Goal: Information Seeking & Learning: Learn about a topic

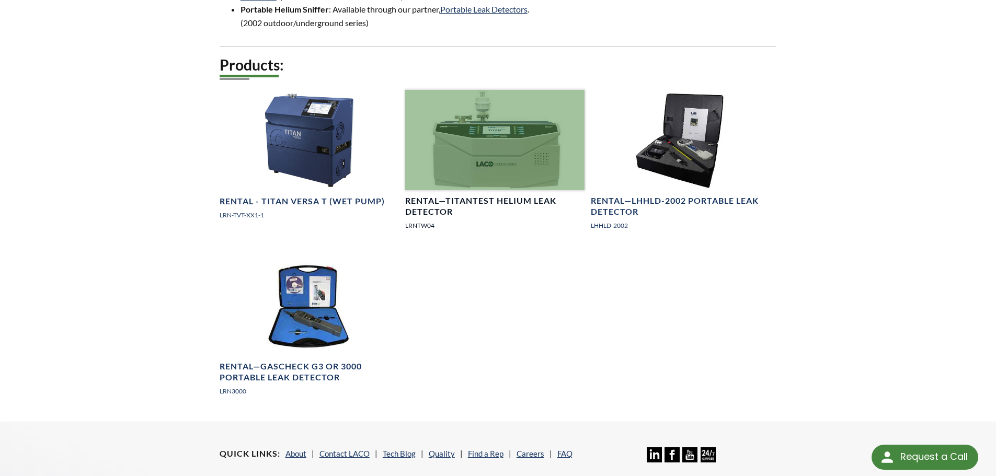
scroll to position [628, 0]
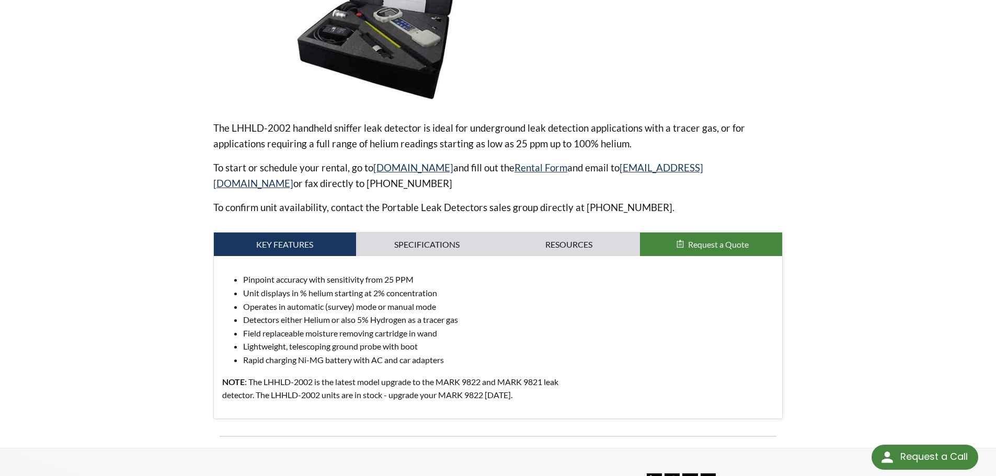
scroll to position [261, 0]
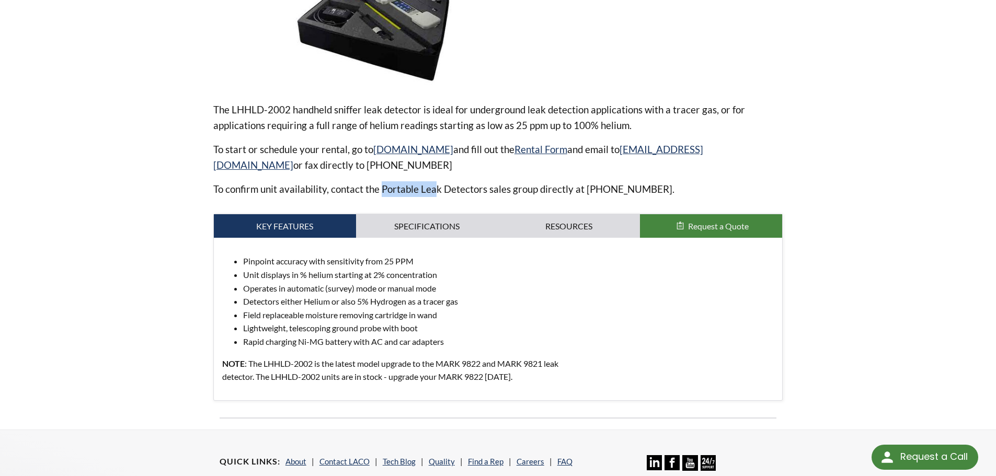
drag, startPoint x: 379, startPoint y: 188, endPoint x: 508, endPoint y: 194, distance: 129.3
click at [497, 193] on p "To confirm unit availability, contact the Portable Leak Detectors sales group d…" at bounding box center [498, 189] width 570 height 16
click at [544, 197] on p "To confirm unit availability, contact the Portable Leak Detectors sales group d…" at bounding box center [498, 189] width 570 height 16
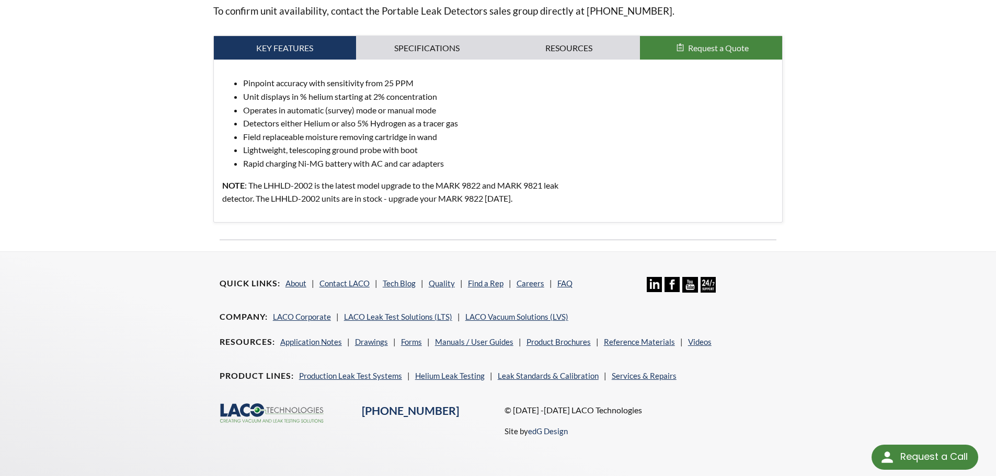
scroll to position [457, 0]
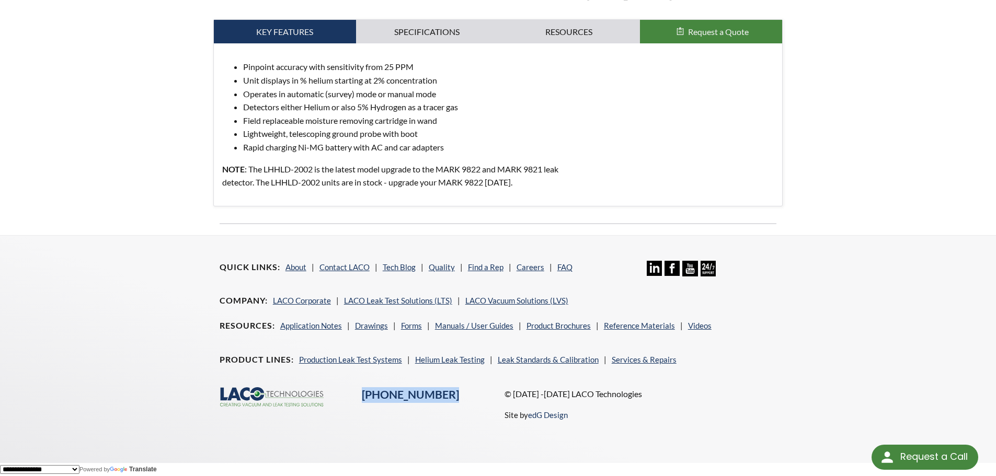
drag, startPoint x: 440, startPoint y: 392, endPoint x: 335, endPoint y: 390, distance: 105.1
click at [335, 390] on div ".cls-1{fill:#193661;}.cls-2{fill:#58595b;}.cls-3{fill:url(#radial-gradient);}.c…" at bounding box center [498, 412] width 570 height 51
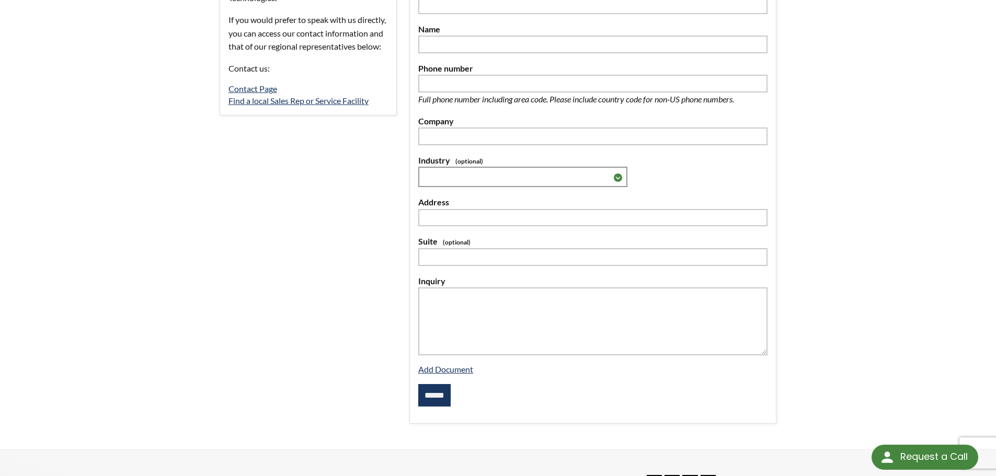
scroll to position [314, 0]
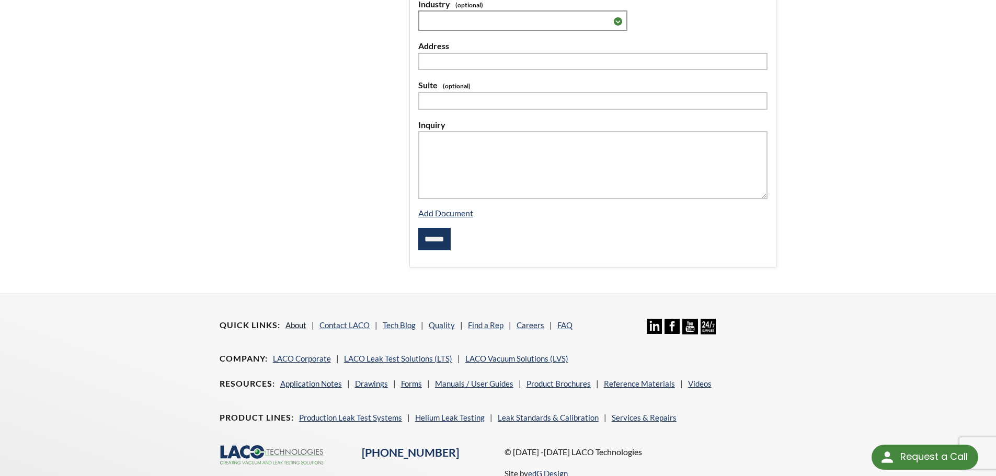
click at [298, 329] on link "About" at bounding box center [296, 325] width 21 height 9
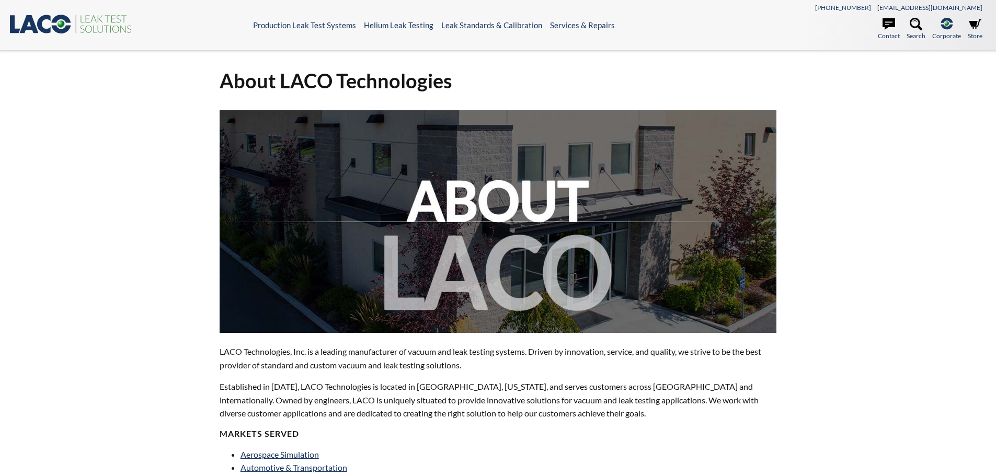
select select "Language Translate Widget"
drag, startPoint x: 519, startPoint y: 86, endPoint x: 397, endPoint y: 90, distance: 121.9
click at [397, 90] on h1 "About LACO Technologies" at bounding box center [498, 81] width 557 height 26
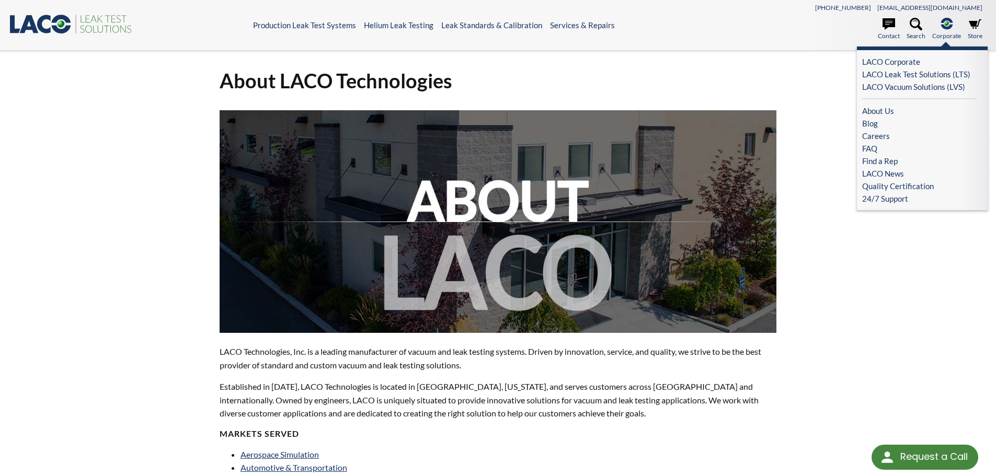
click at [956, 32] on span "Corporate" at bounding box center [946, 36] width 29 height 10
click at [944, 74] on link "LACO Leak Test Solutions (LTS)" at bounding box center [919, 74] width 115 height 13
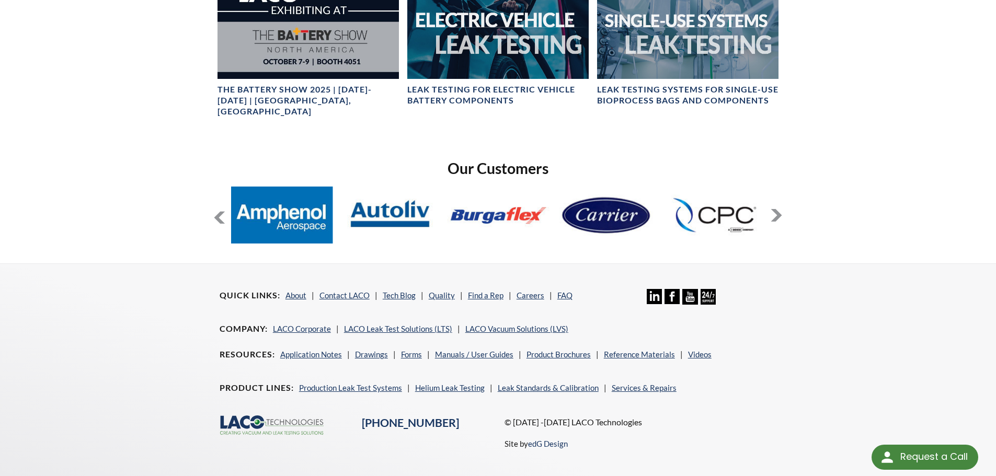
scroll to position [771, 0]
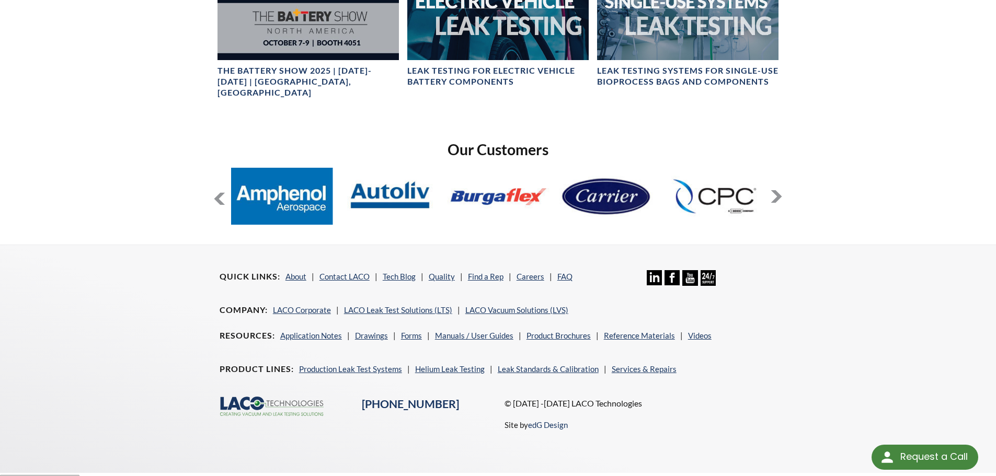
click at [778, 190] on button at bounding box center [776, 196] width 13 height 13
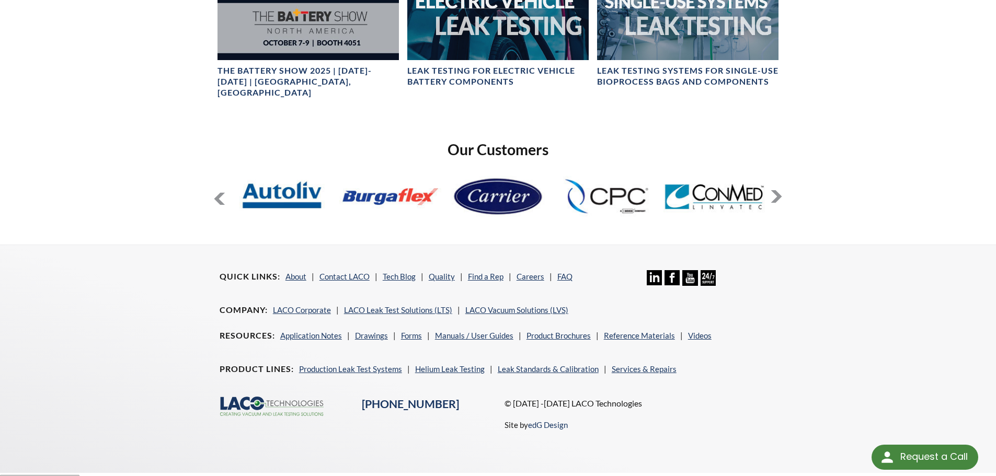
click at [220, 192] on button at bounding box center [219, 198] width 13 height 13
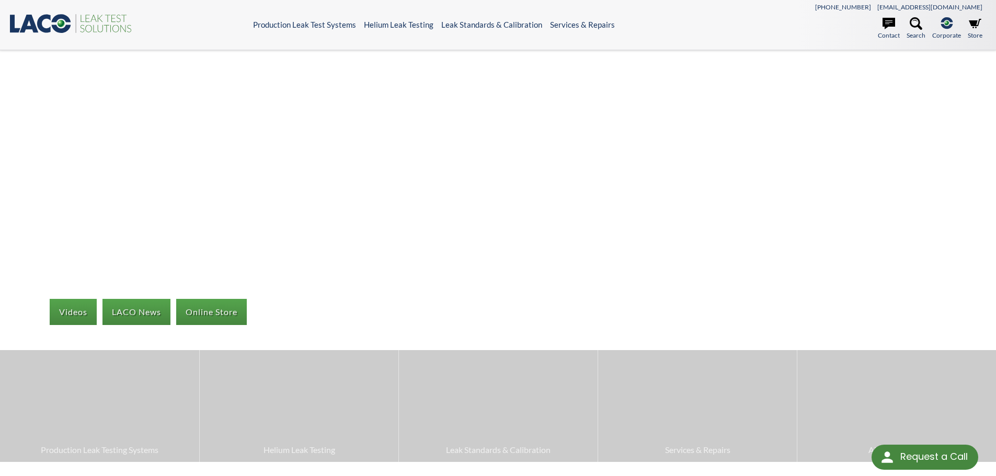
scroll to position [0, 0]
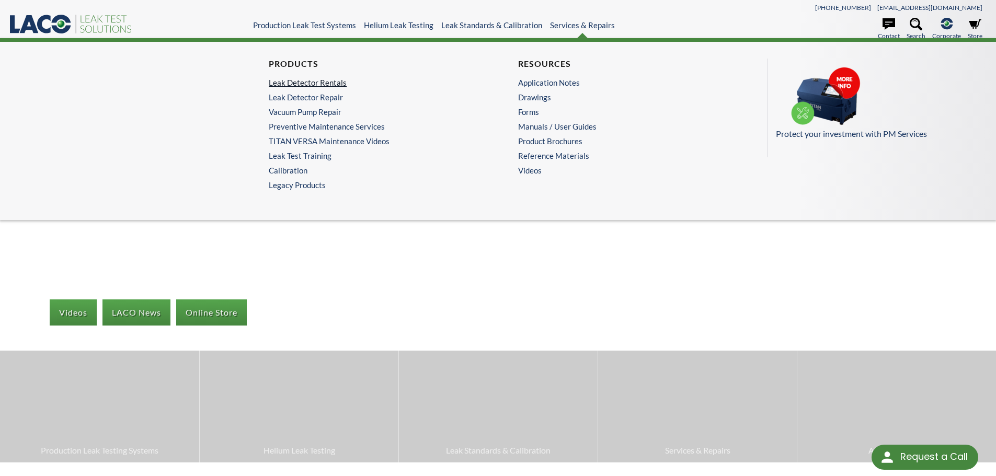
click at [341, 81] on link "Leak Detector Rentals" at bounding box center [371, 82] width 204 height 9
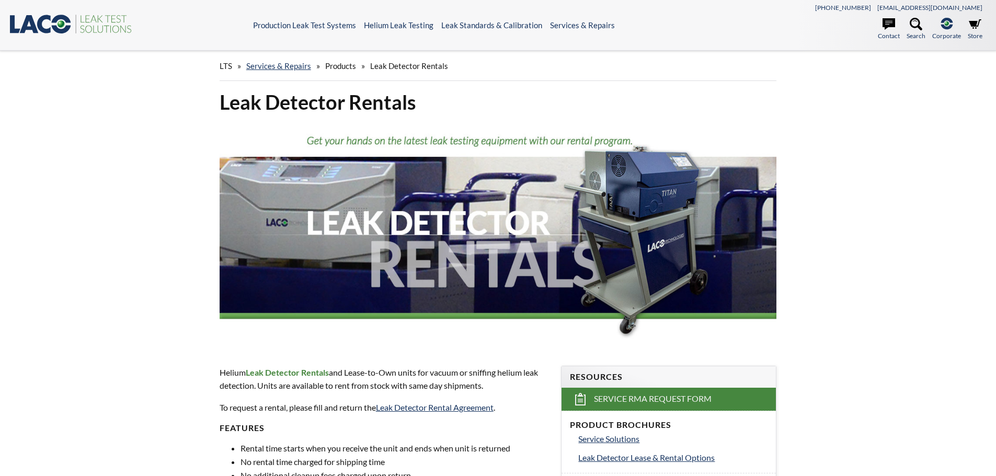
select select "Language Translate Widget"
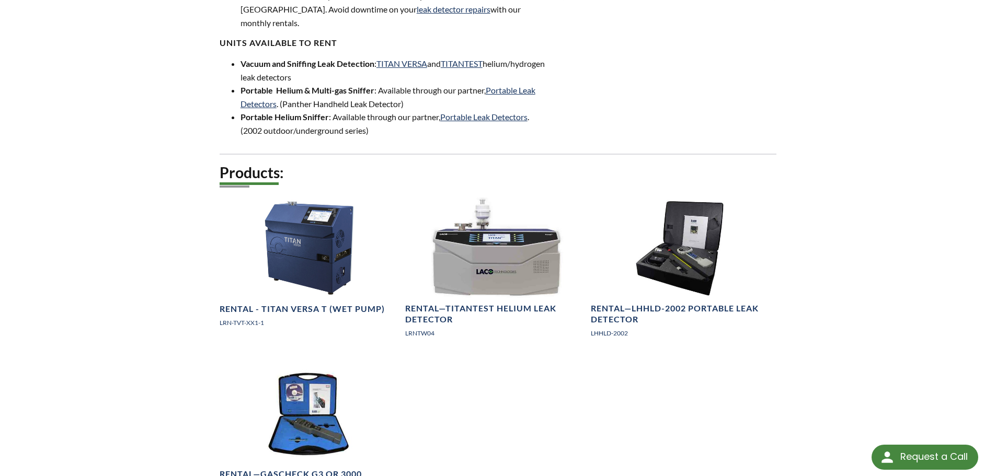
scroll to position [209, 0]
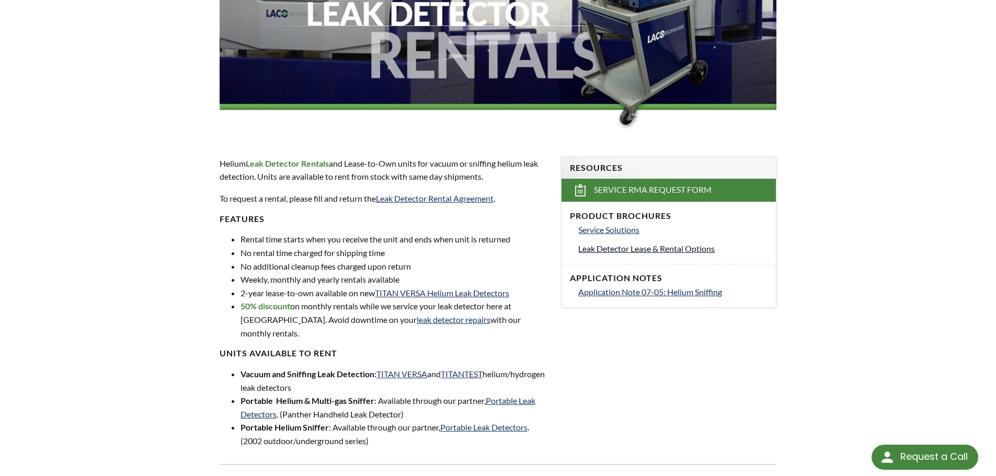
click at [645, 249] on span "Leak Detector Lease & Rental Options" at bounding box center [646, 249] width 136 height 10
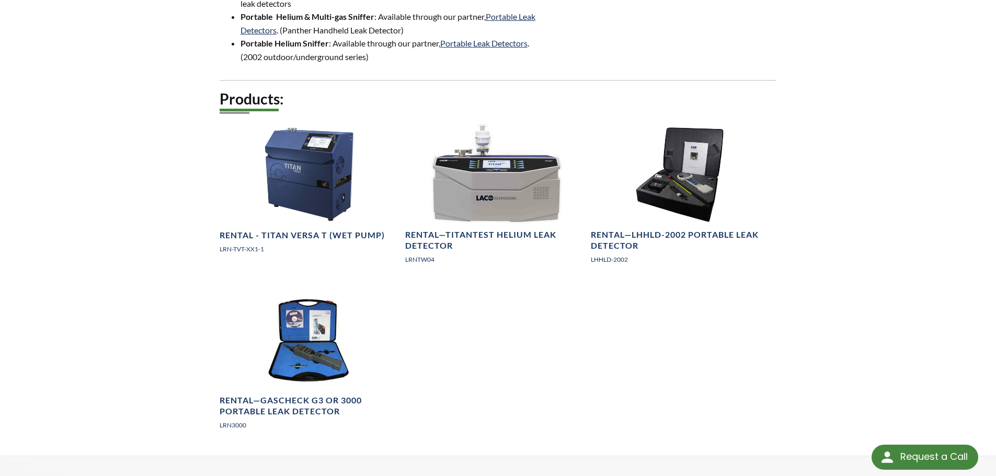
scroll to position [575, 0]
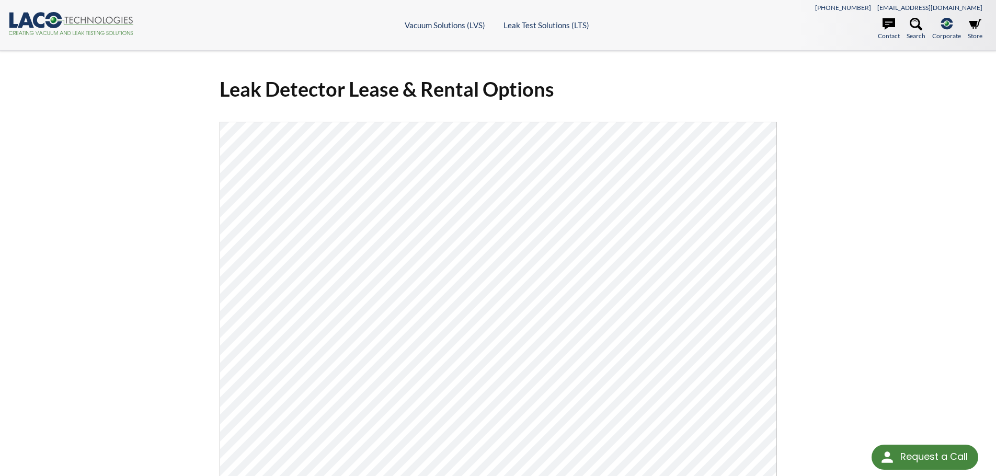
drag, startPoint x: 860, startPoint y: 180, endPoint x: 868, endPoint y: 182, distance: 7.6
